Goal: Task Accomplishment & Management: Manage account settings

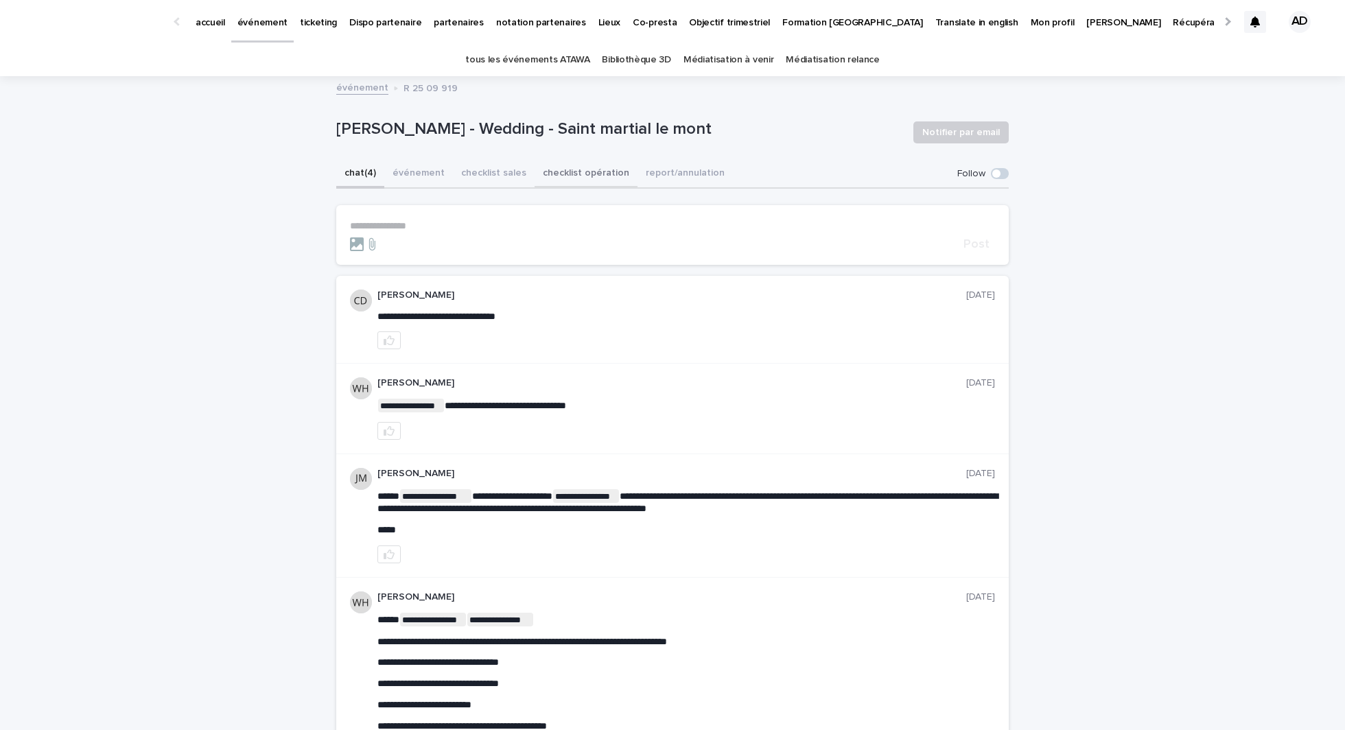
click at [578, 177] on button "checklist opération" at bounding box center [585, 174] width 103 height 29
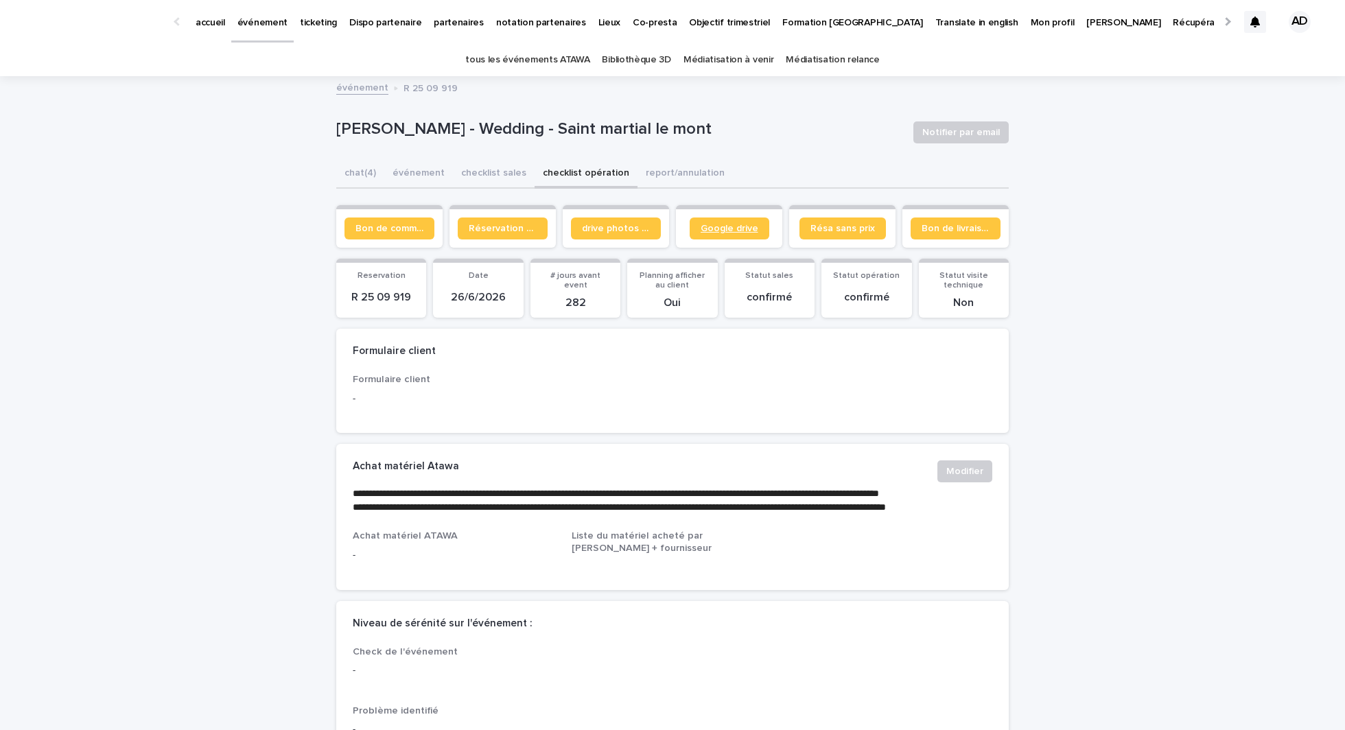
click at [734, 231] on span "Google drive" at bounding box center [729, 229] width 58 height 10
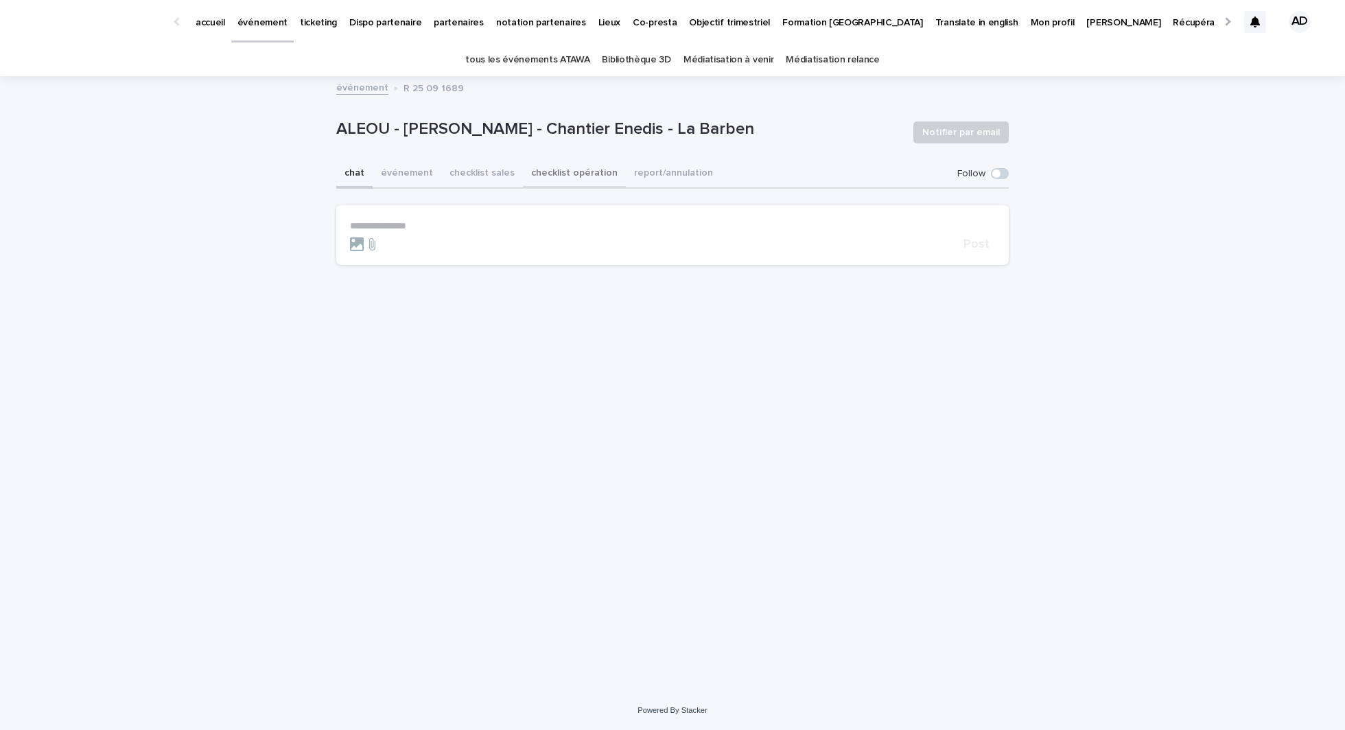
click at [594, 180] on button "checklist opération" at bounding box center [574, 174] width 103 height 29
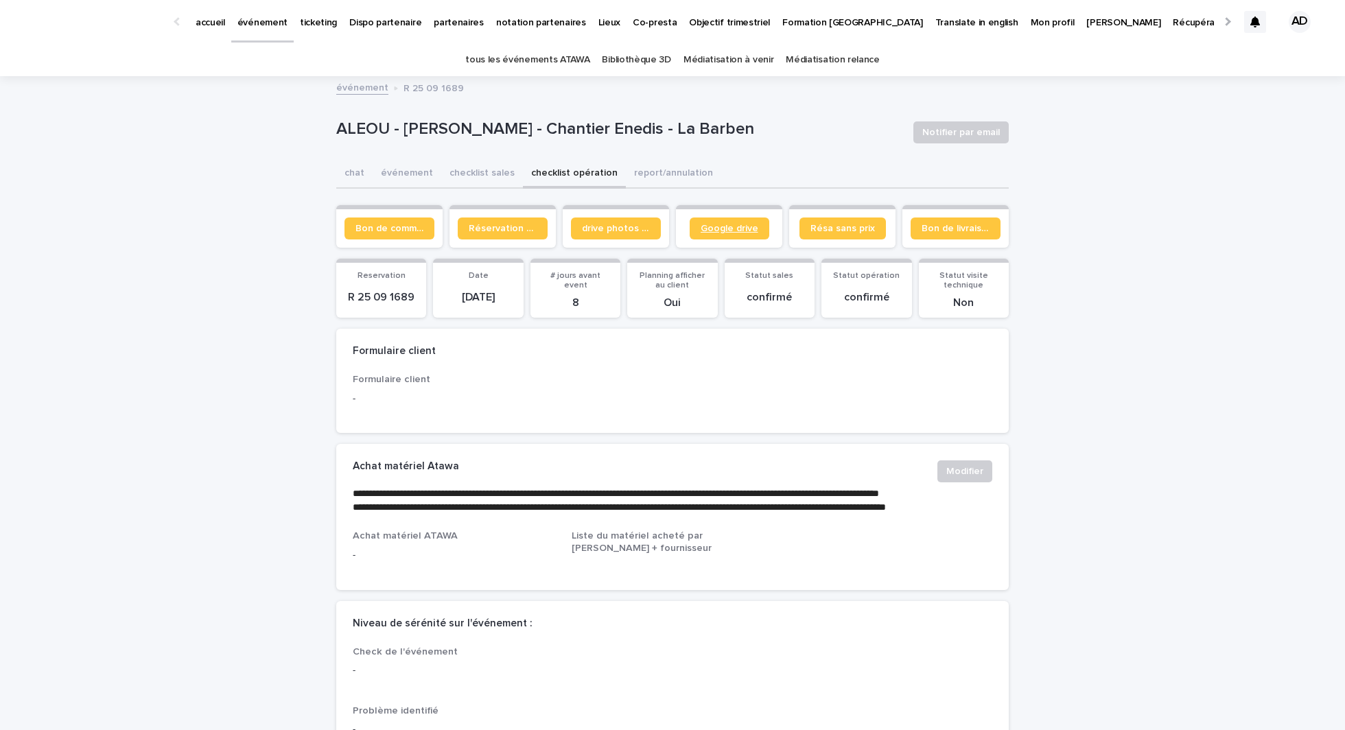
click at [727, 237] on link "Google drive" at bounding box center [729, 228] width 80 height 22
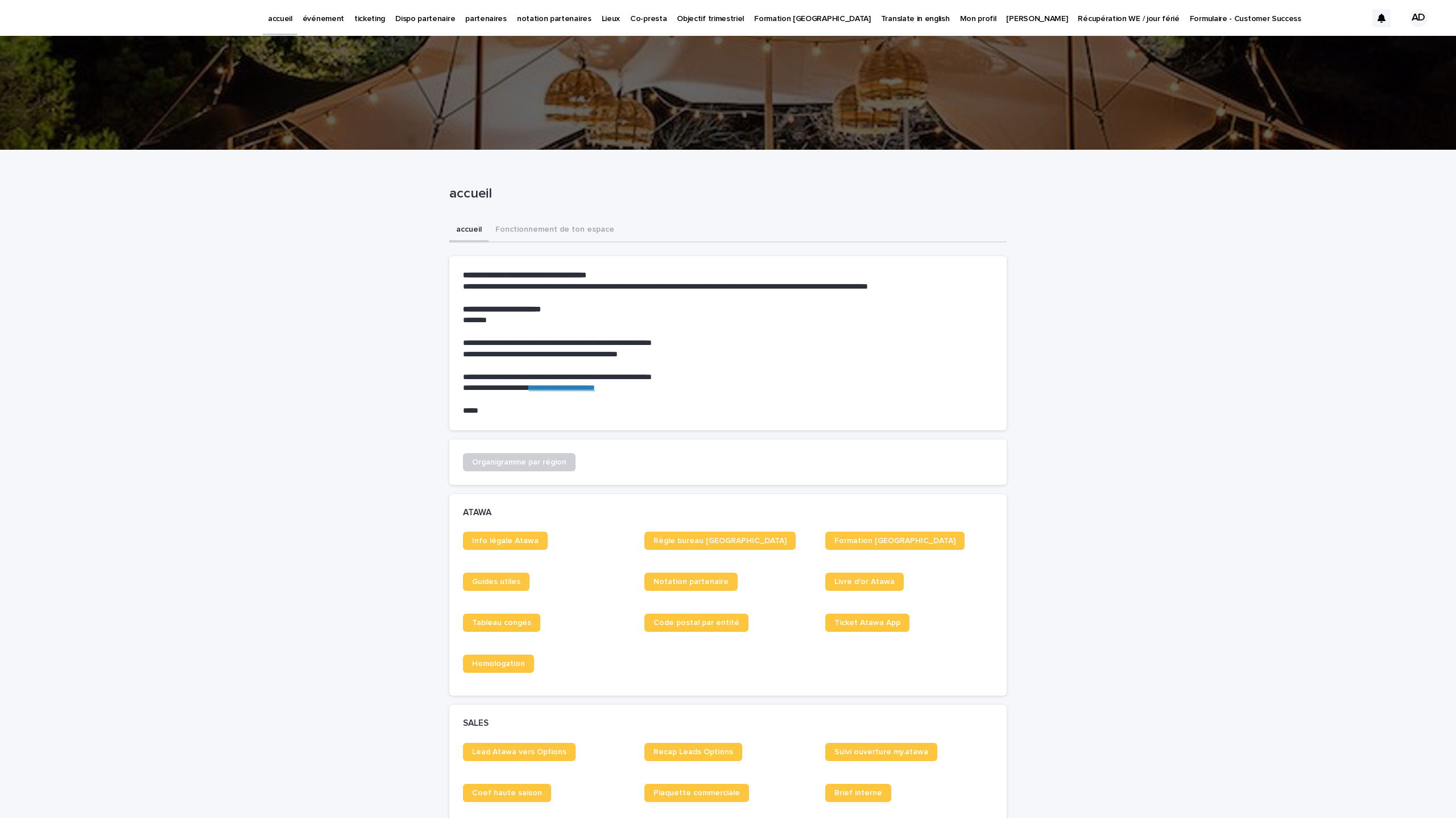
click at [512, 25] on link "notation partenaires" at bounding box center [554, 17] width 85 height 36
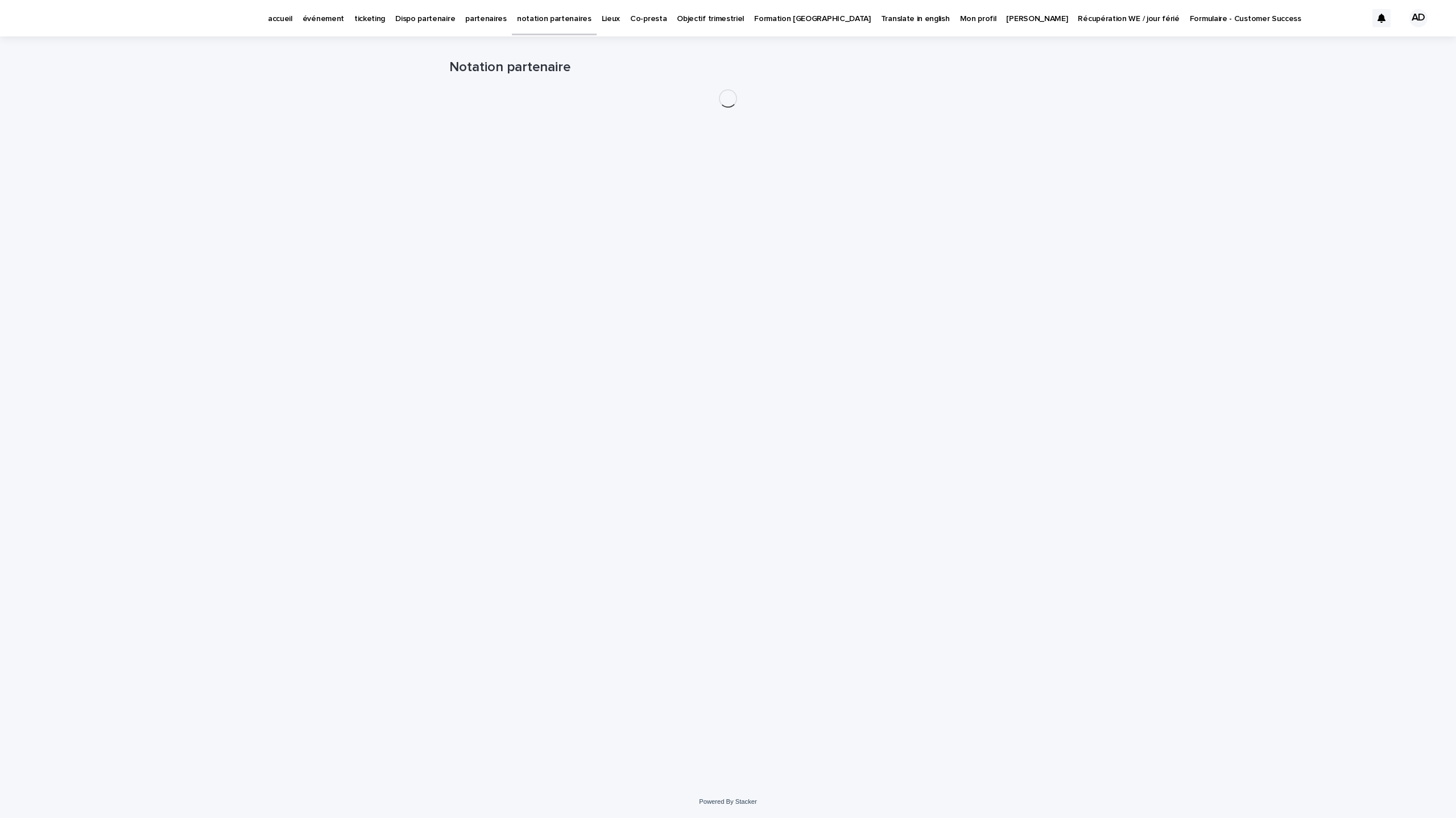
click at [481, 18] on p "partenaires" at bounding box center [486, 12] width 41 height 24
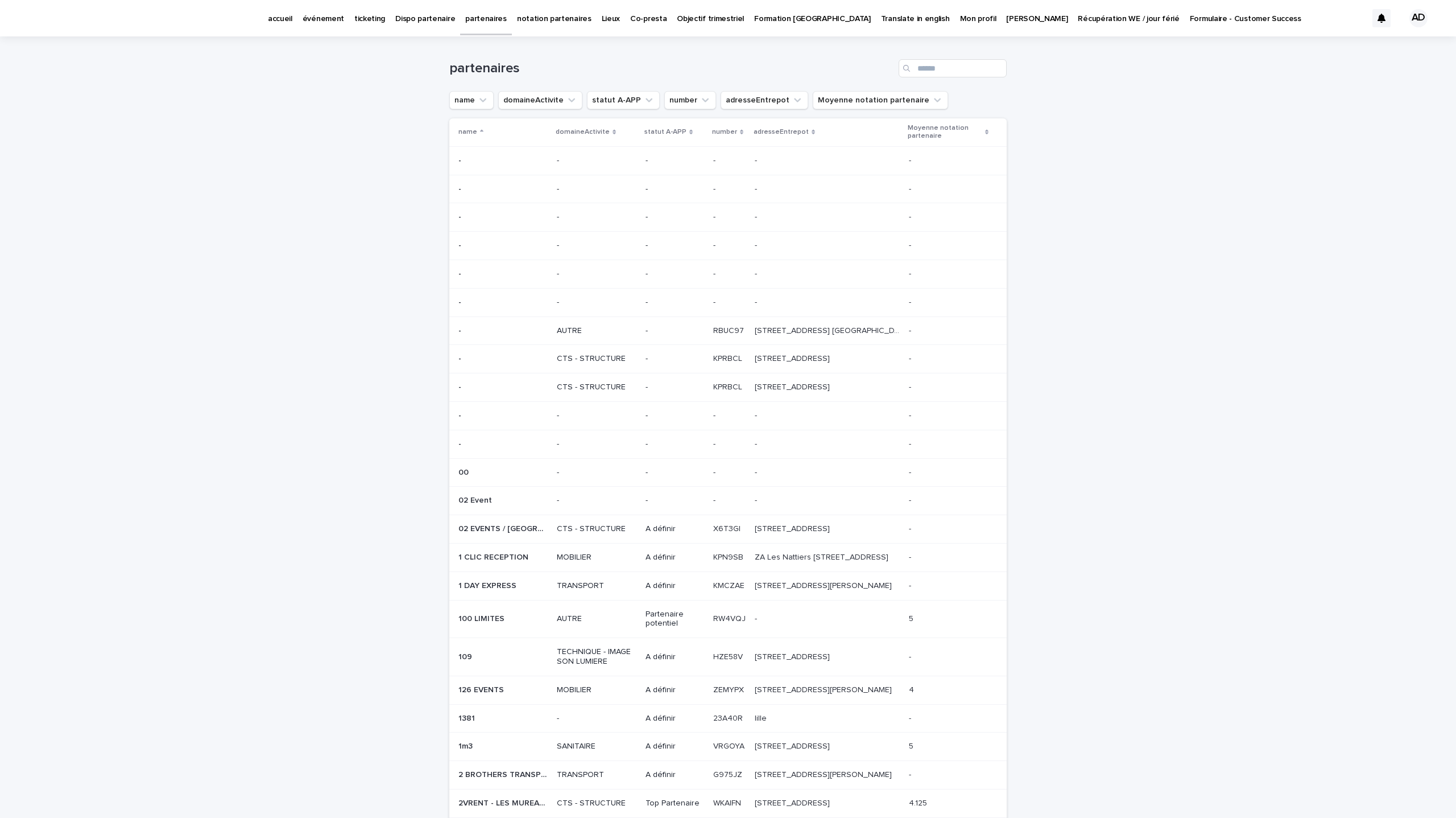
click at [916, 75] on div "Search" at bounding box center [908, 68] width 18 height 18
click at [943, 64] on input "Search" at bounding box center [953, 68] width 108 height 18
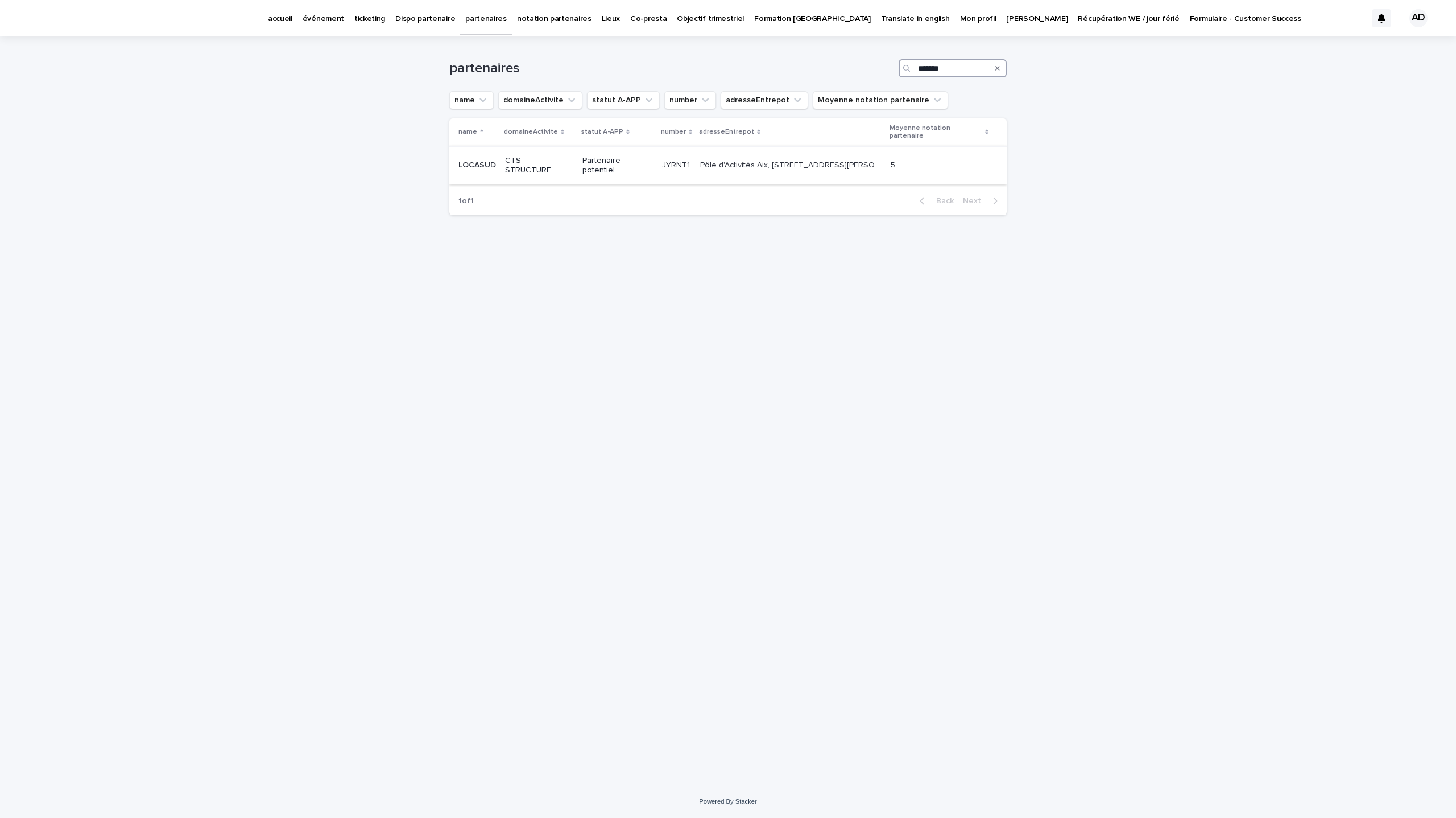
type input "*******"
click at [628, 146] on td "Partenaire potentiel" at bounding box center [618, 165] width 80 height 38
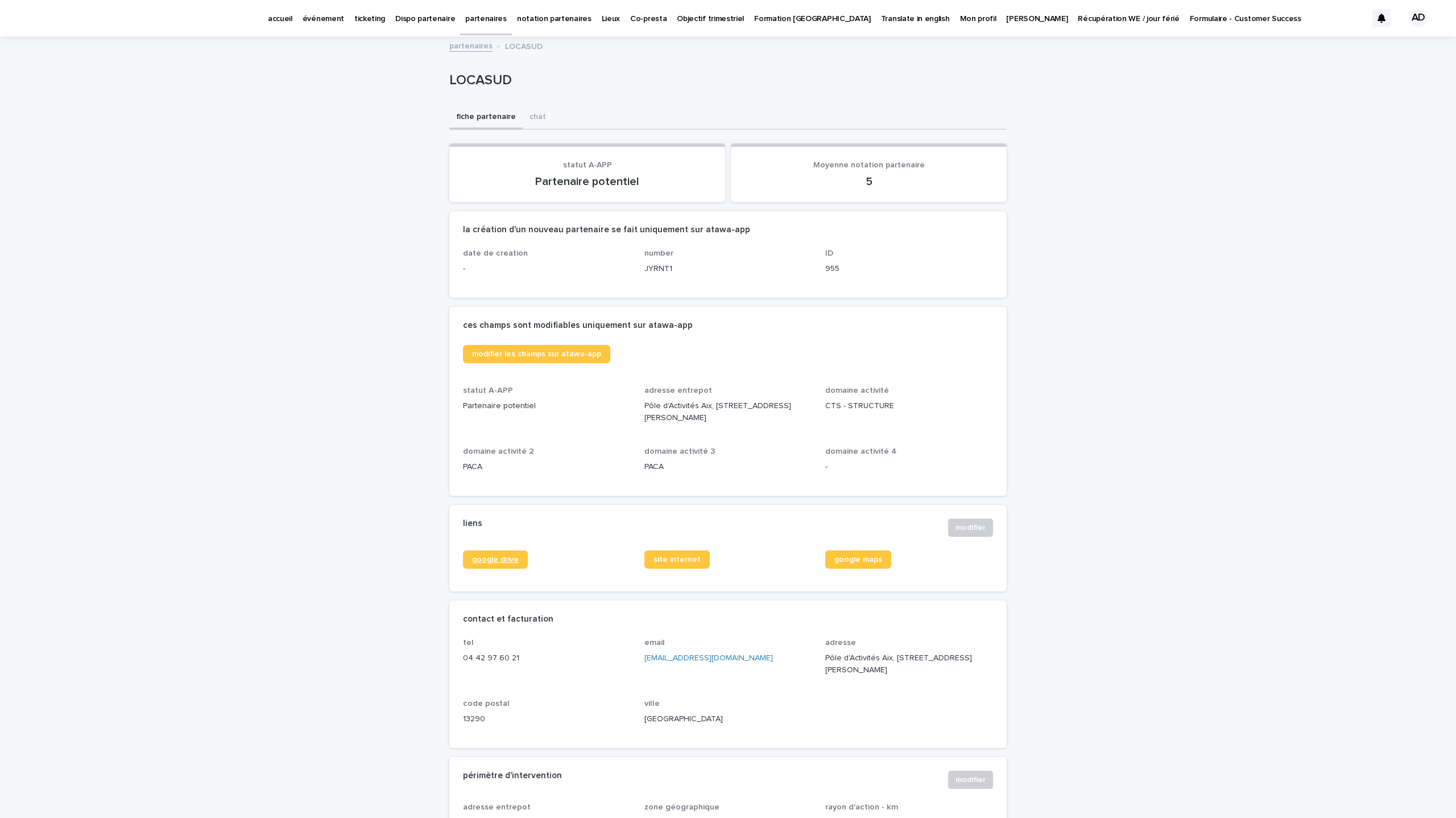
click at [507, 558] on span "google drive" at bounding box center [495, 560] width 46 height 8
click at [969, 527] on span "modifier" at bounding box center [970, 528] width 30 height 12
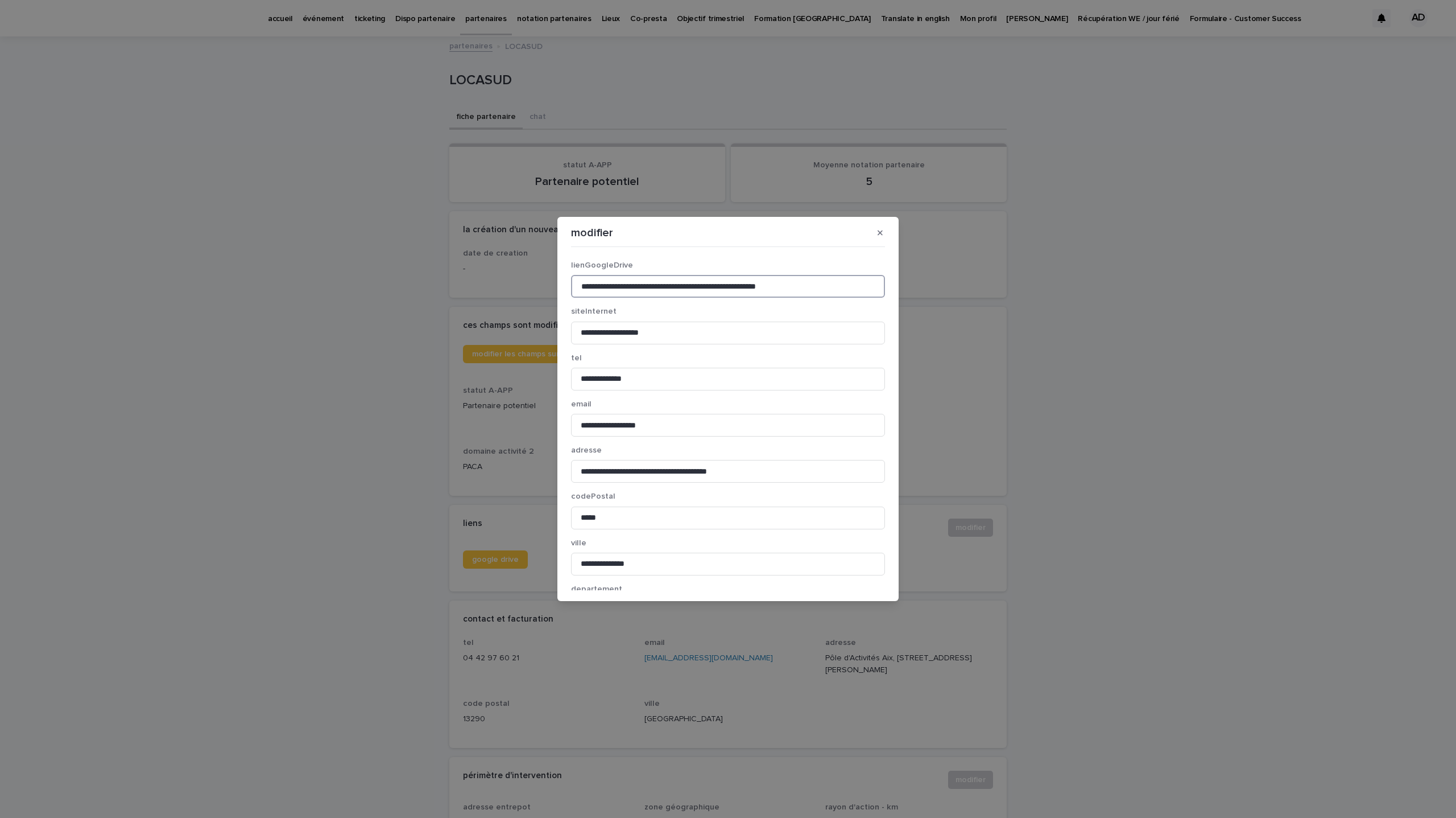
click at [617, 284] on input "**********" at bounding box center [728, 285] width 314 height 22
paste input "**********"
type input "**********"
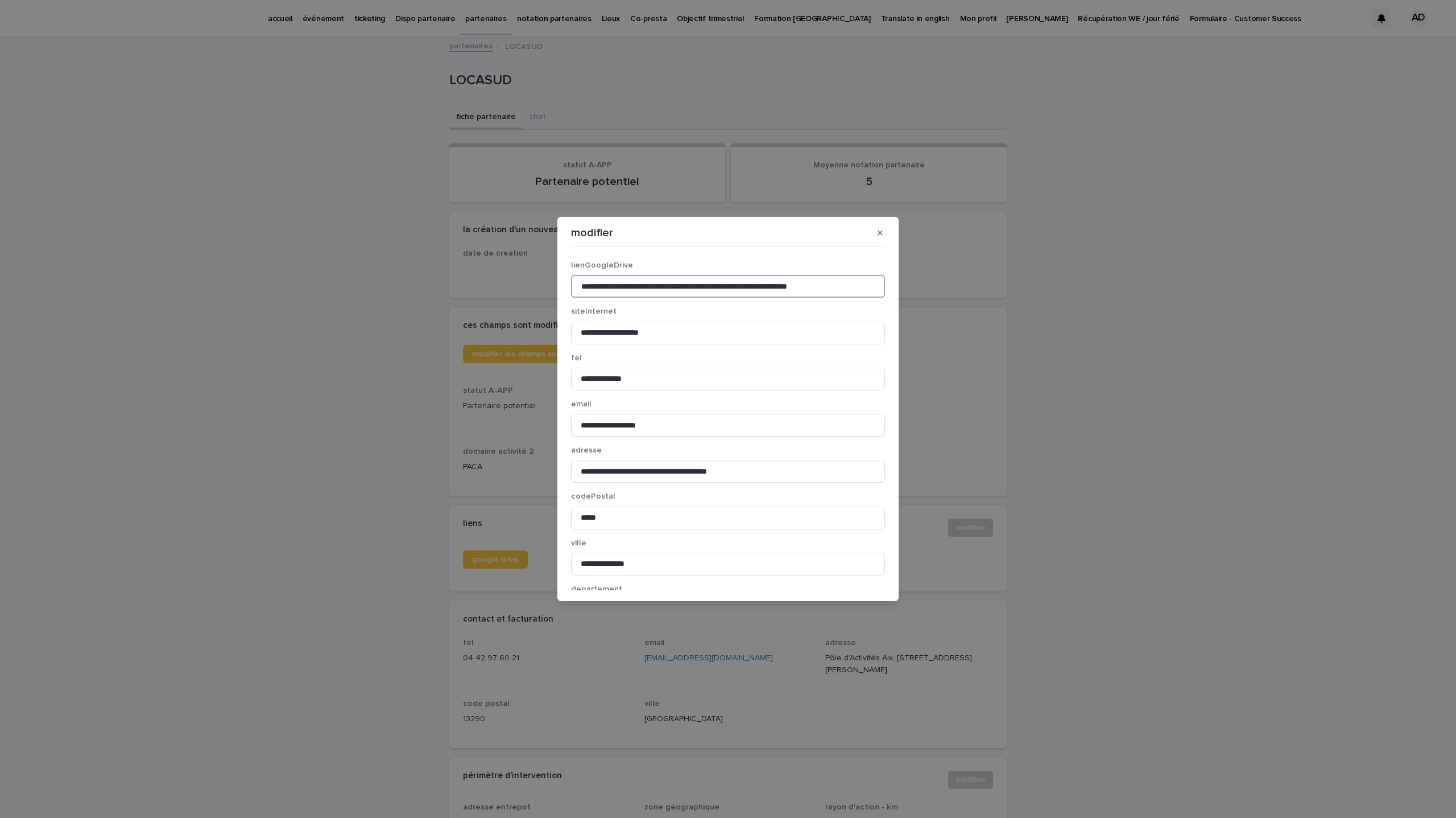
scroll to position [77, 0]
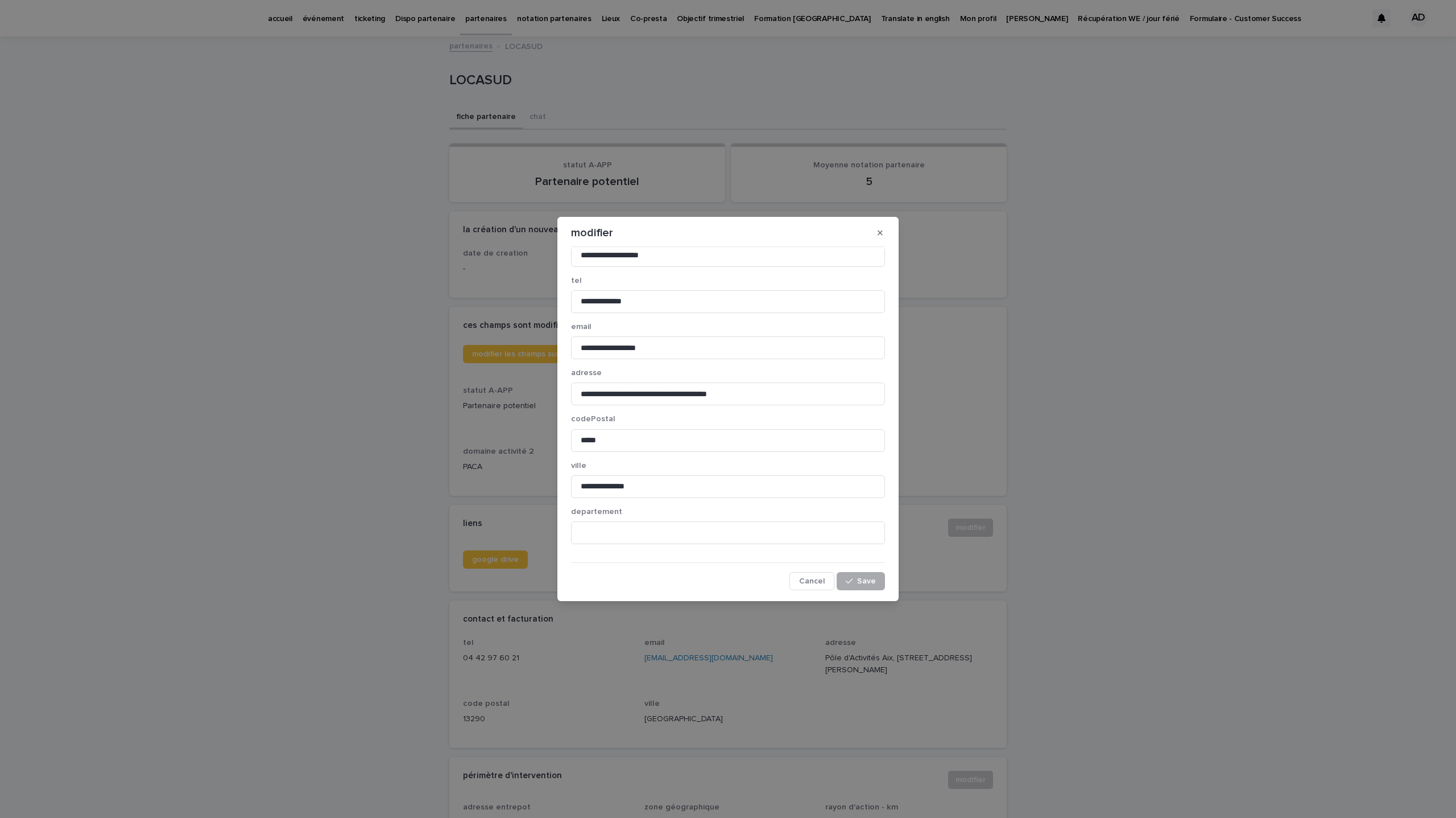
click at [847, 576] on button "Save" at bounding box center [861, 581] width 48 height 18
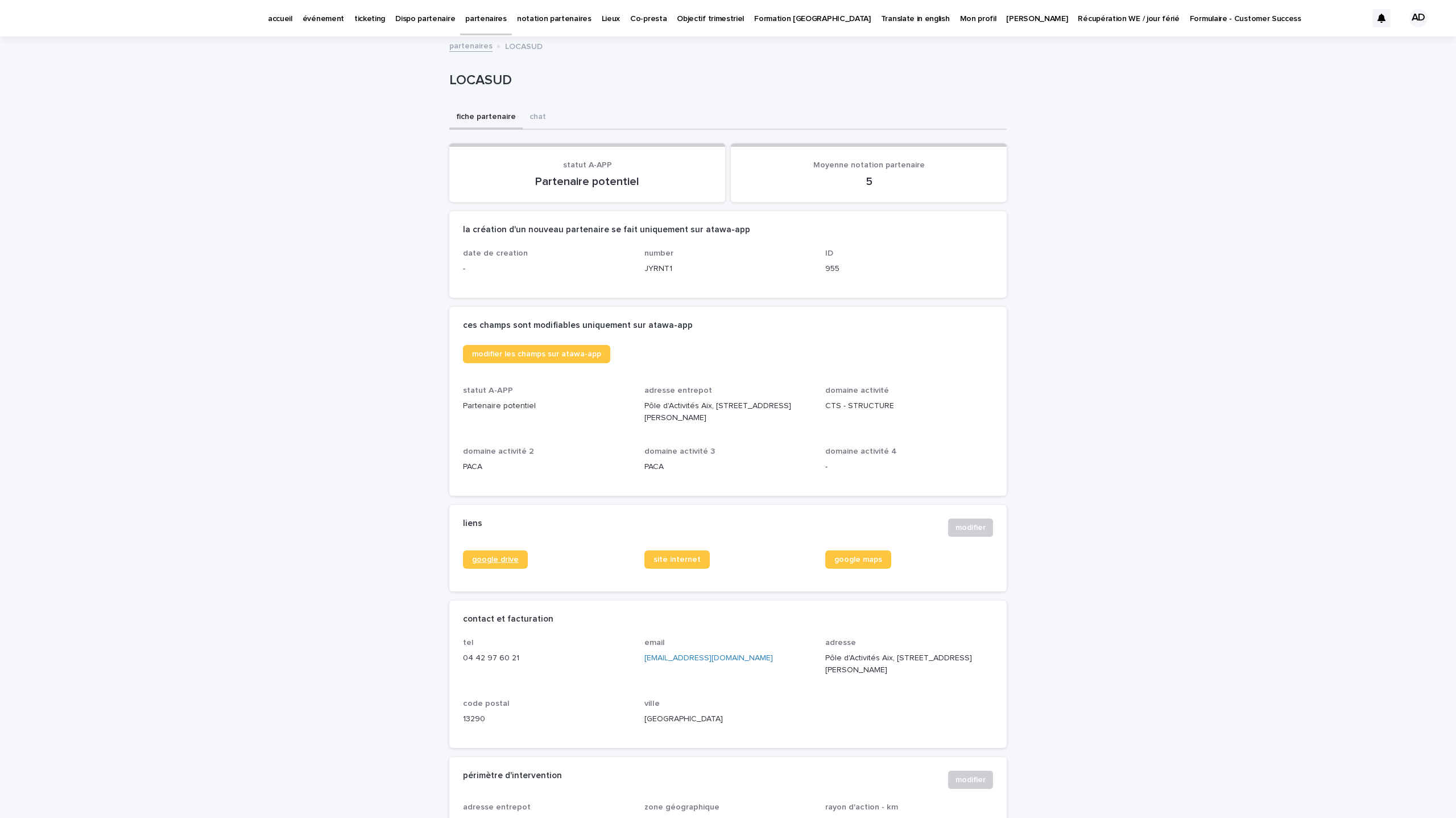
click at [500, 552] on link "google drive" at bounding box center [495, 559] width 65 height 18
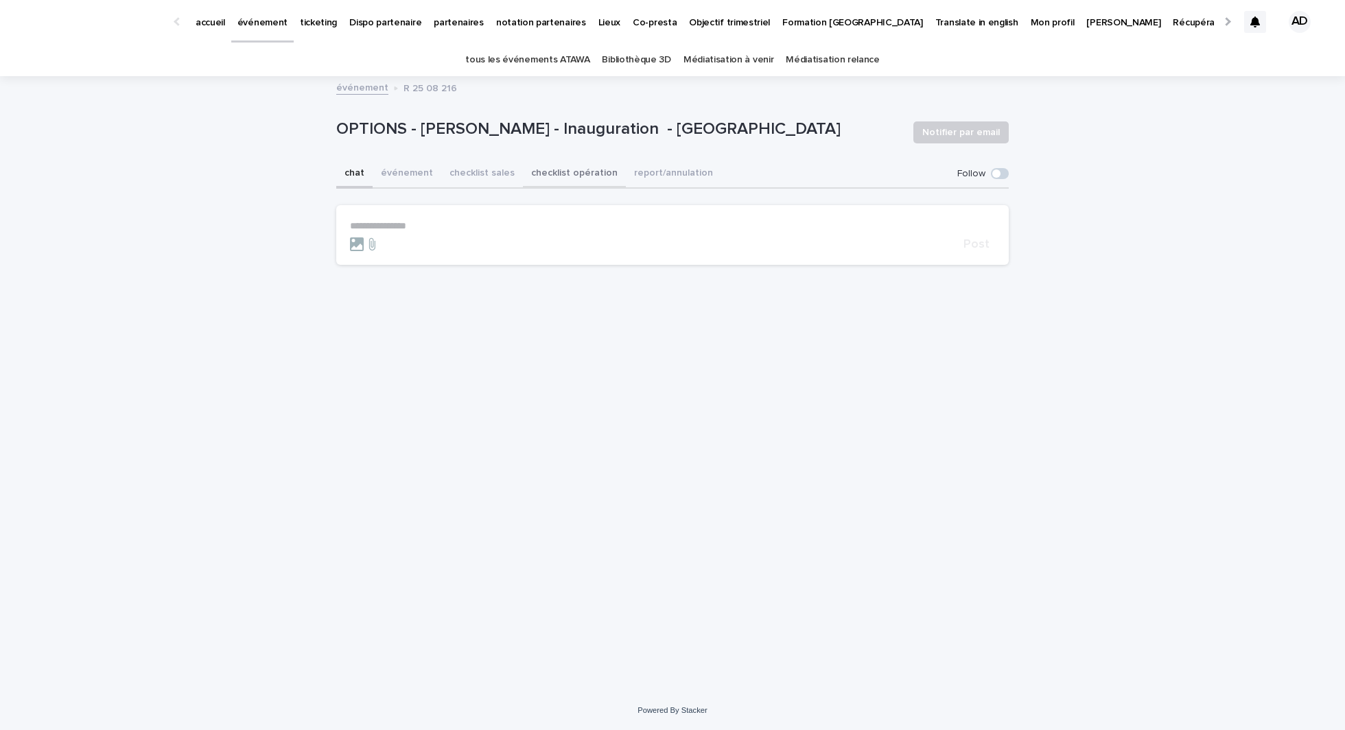
click at [536, 183] on button "checklist opération" at bounding box center [574, 174] width 103 height 29
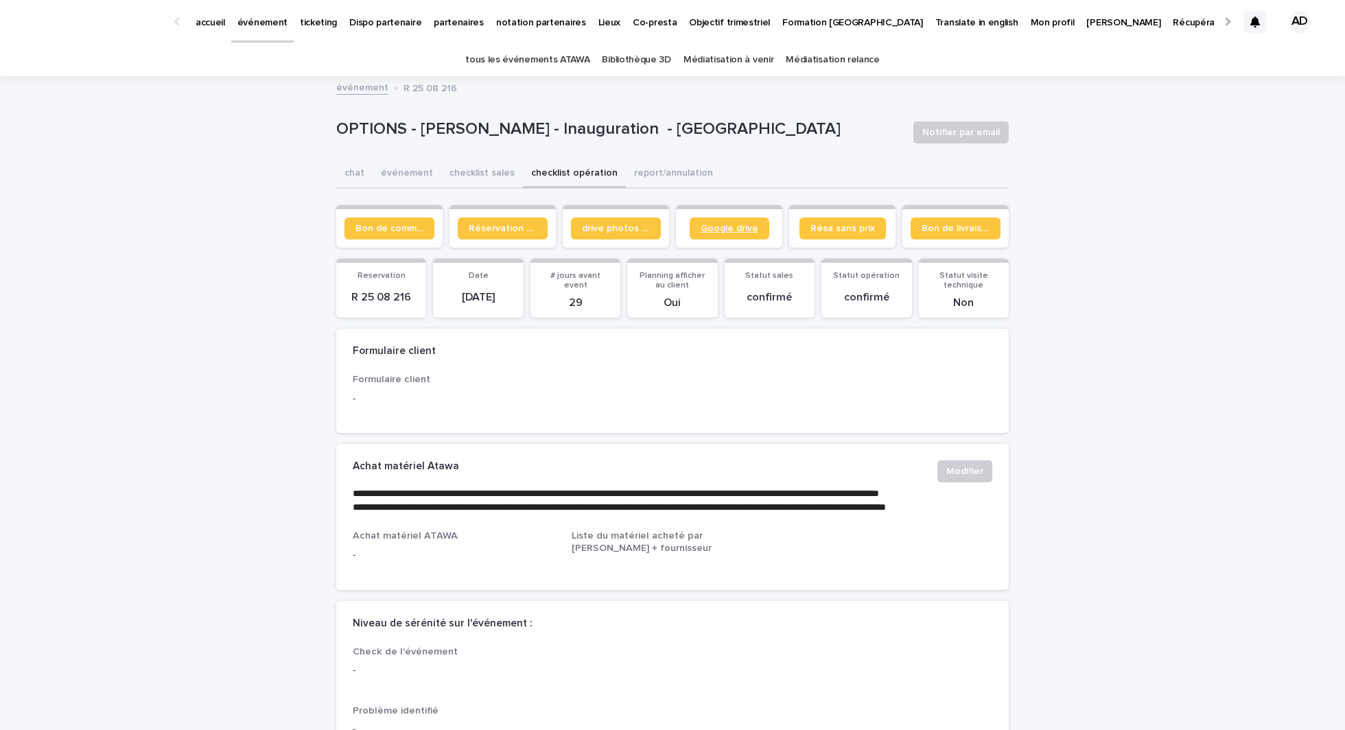
click at [711, 217] on link "Google drive" at bounding box center [729, 228] width 80 height 22
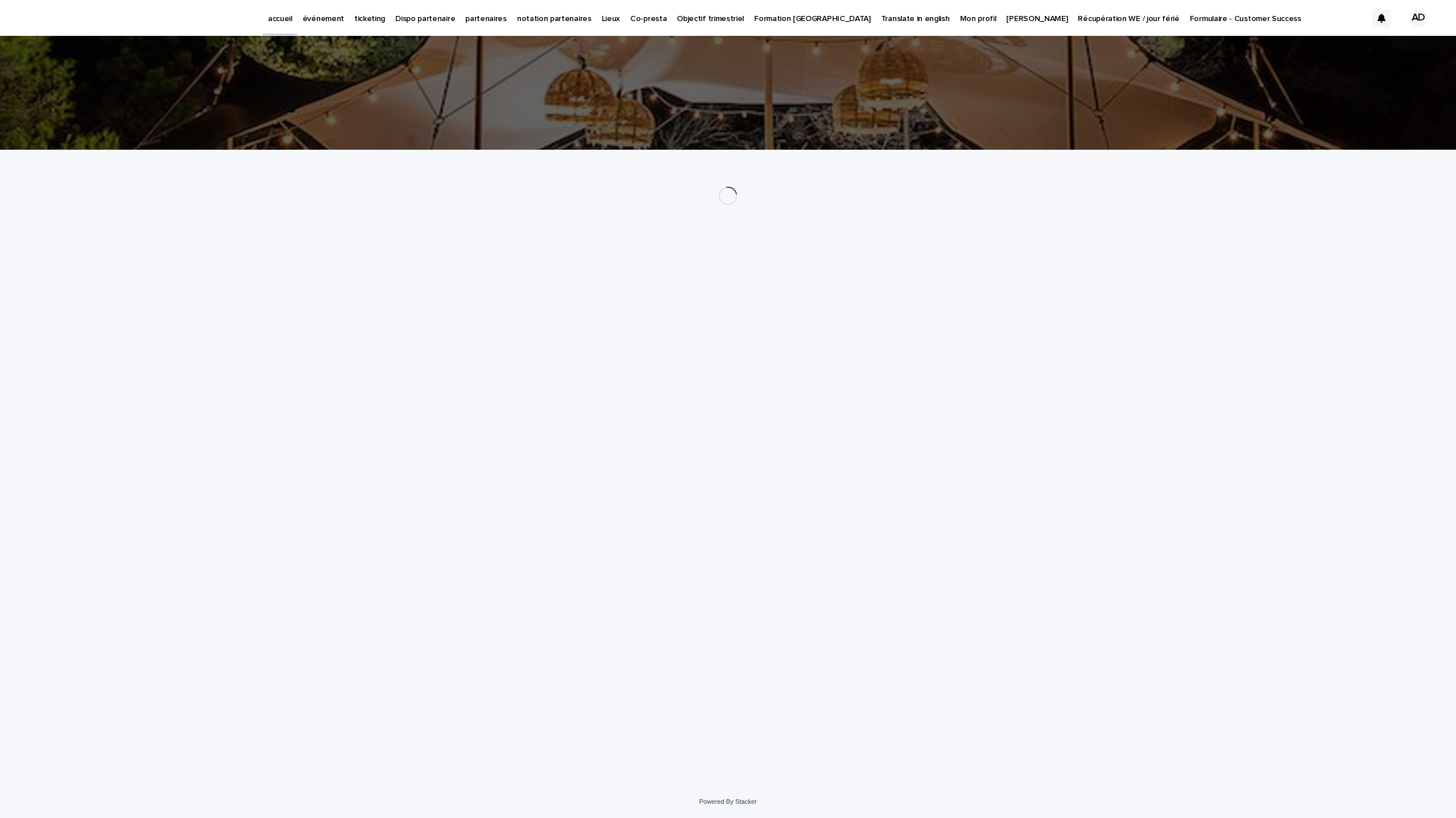
click at [318, 20] on p "événement" at bounding box center [323, 12] width 41 height 24
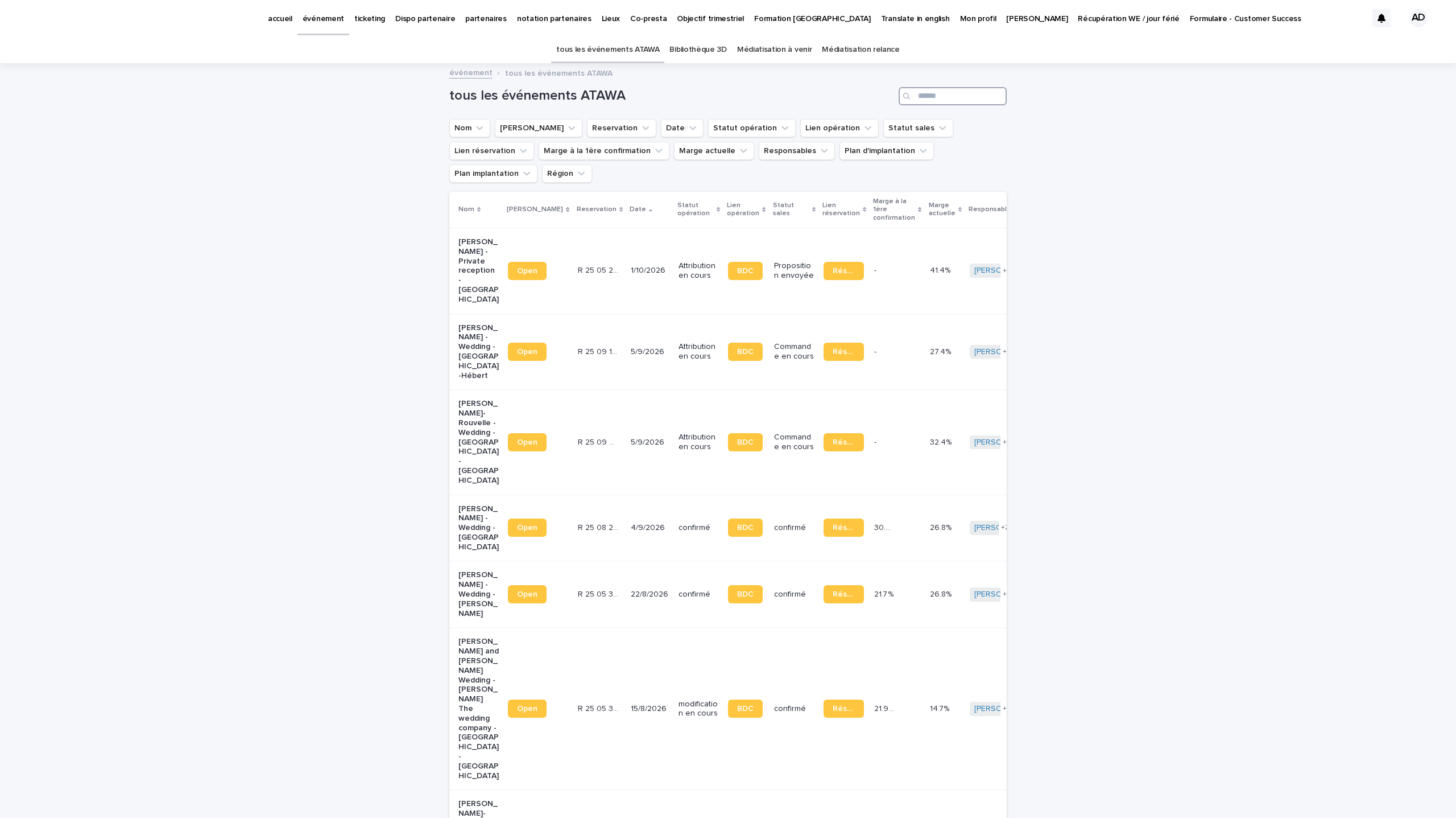
click at [945, 97] on input "Search" at bounding box center [953, 96] width 108 height 18
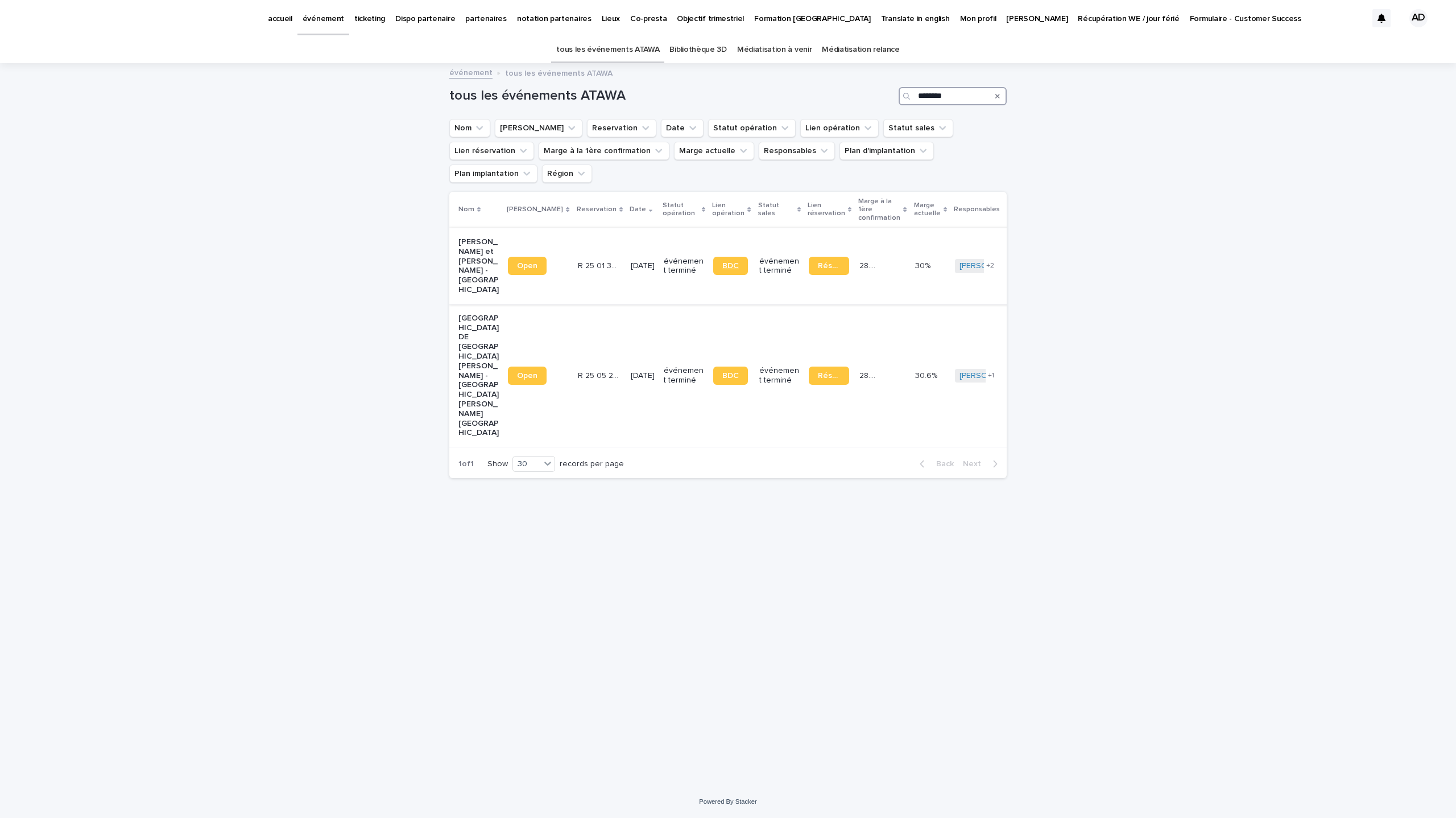
type input "********"
click at [722, 262] on span "BDC" at bounding box center [730, 266] width 17 height 8
click at [818, 256] on link "Réservation" at bounding box center [829, 265] width 41 height 18
click at [727, 256] on link "BDC" at bounding box center [730, 265] width 35 height 18
